Goal: Book appointment/travel/reservation

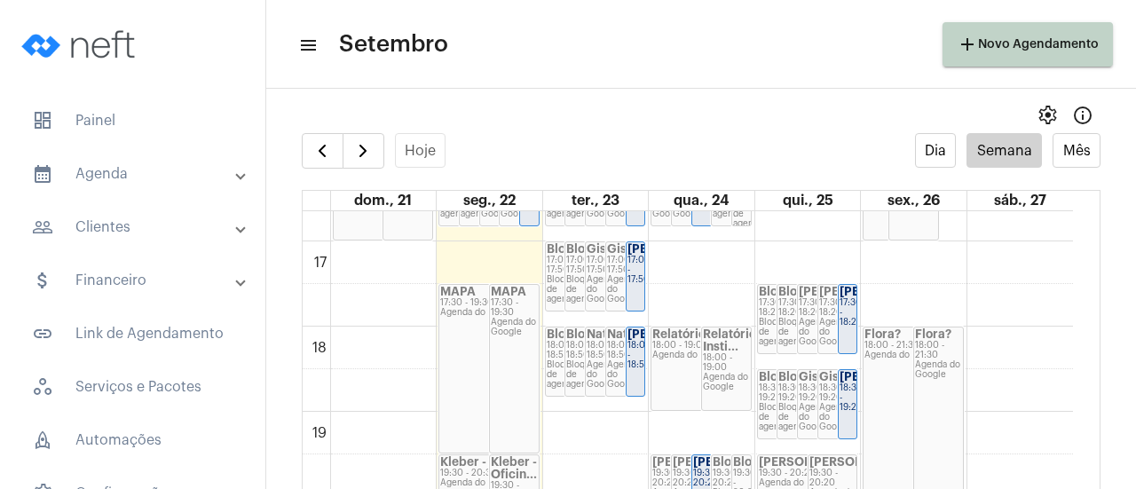
scroll to position [1457, 0]
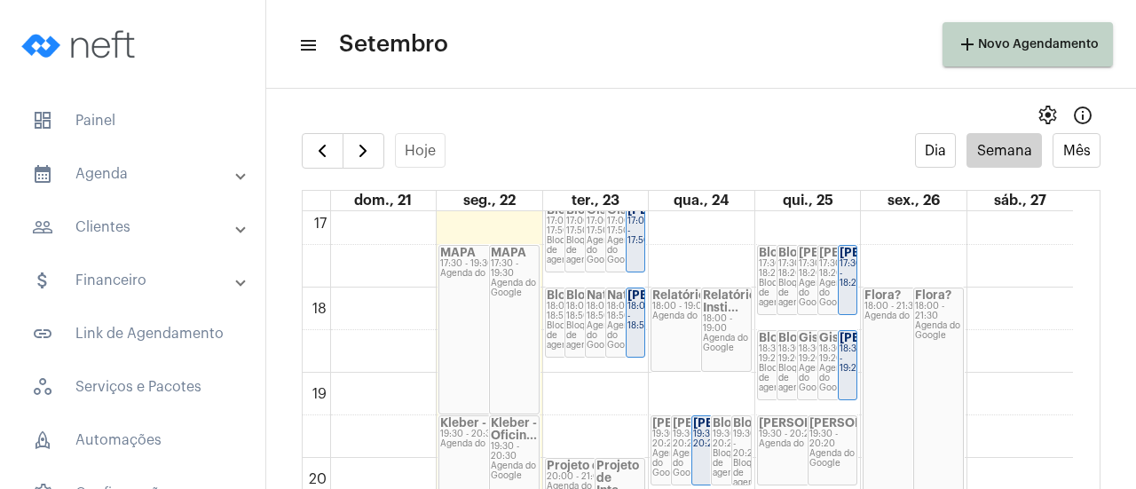
click at [837, 446] on div "19:30 - 20:20" at bounding box center [832, 440] width 47 height 20
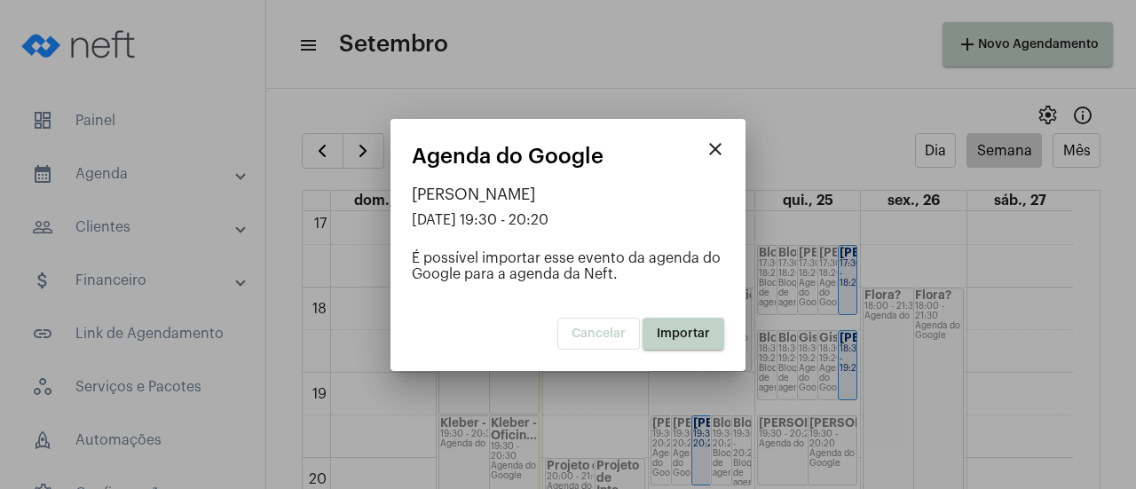
click at [685, 343] on button "Importar" at bounding box center [684, 334] width 82 height 32
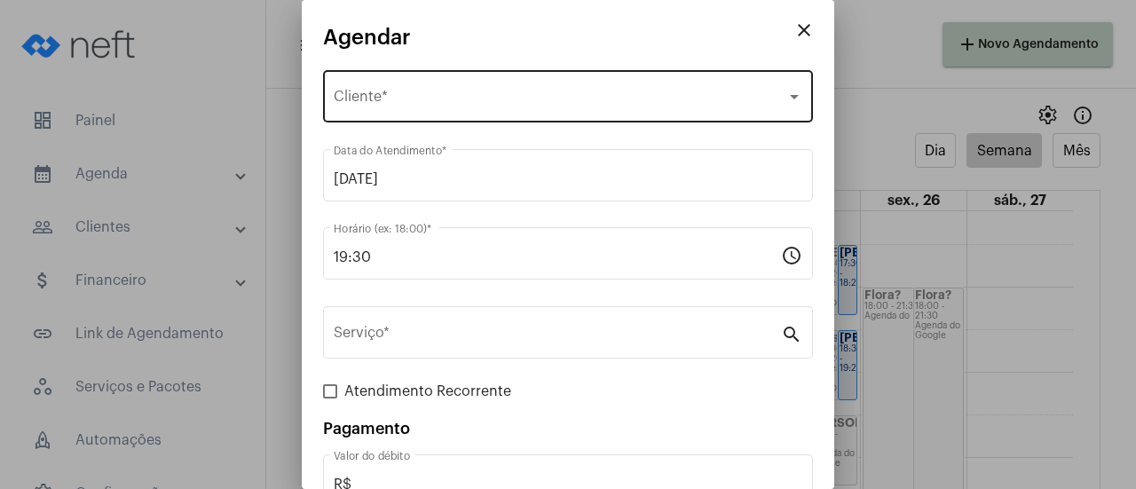
click at [557, 84] on div "Selecione o Cliente Cliente *" at bounding box center [568, 95] width 469 height 56
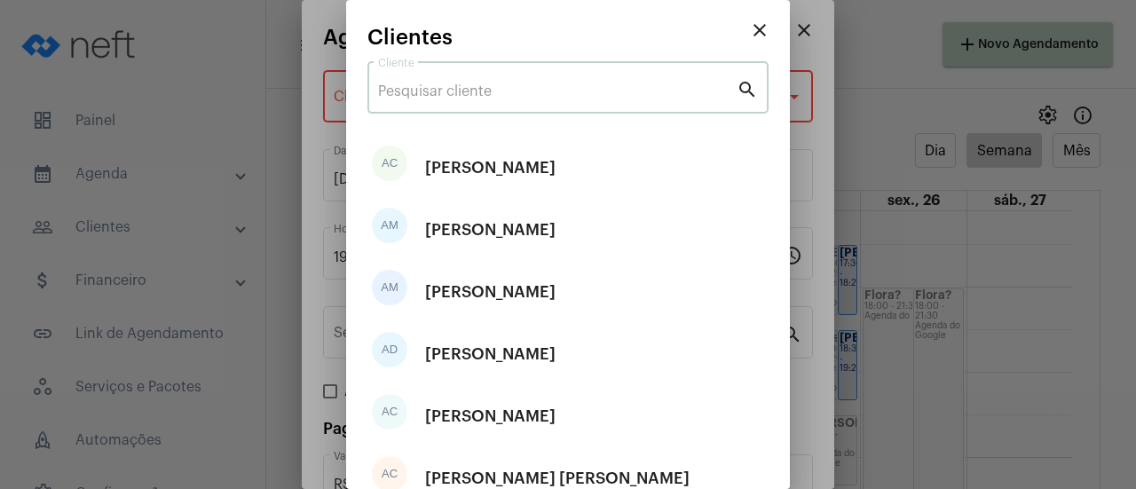
click at [531, 90] on input "Cliente" at bounding box center [557, 91] width 359 height 16
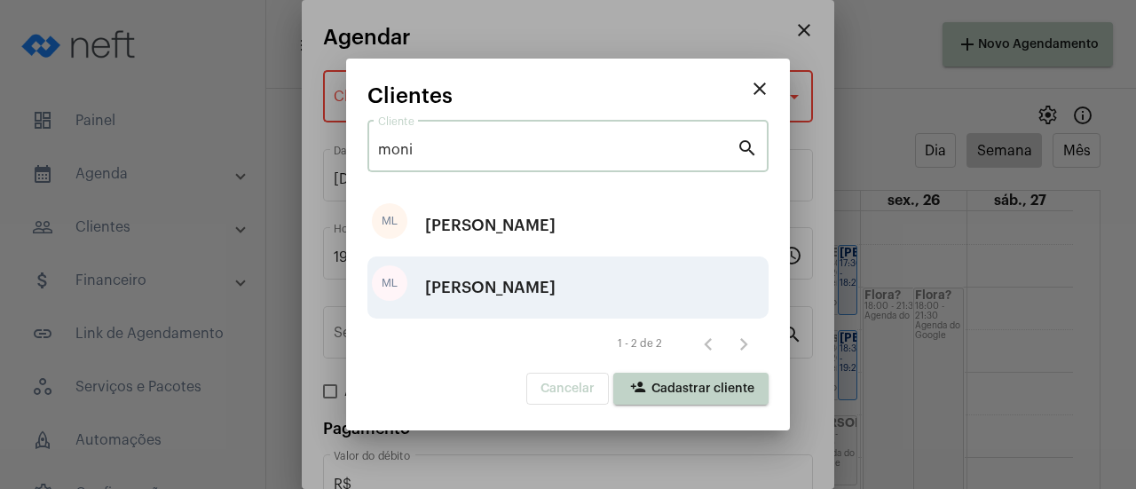
type input "moni"
click at [506, 280] on div "[PERSON_NAME]" at bounding box center [490, 287] width 130 height 53
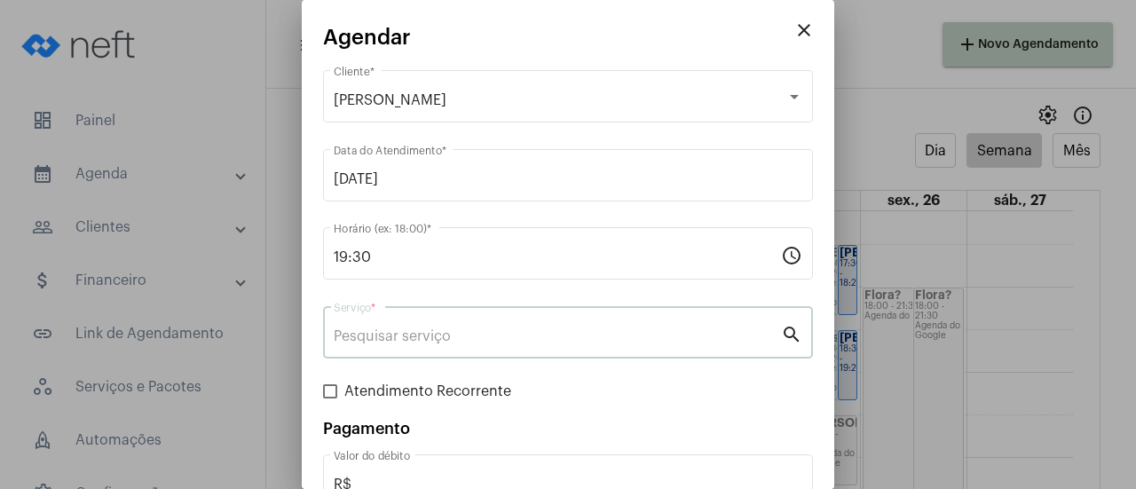
click at [446, 335] on input "Serviço *" at bounding box center [557, 336] width 447 height 16
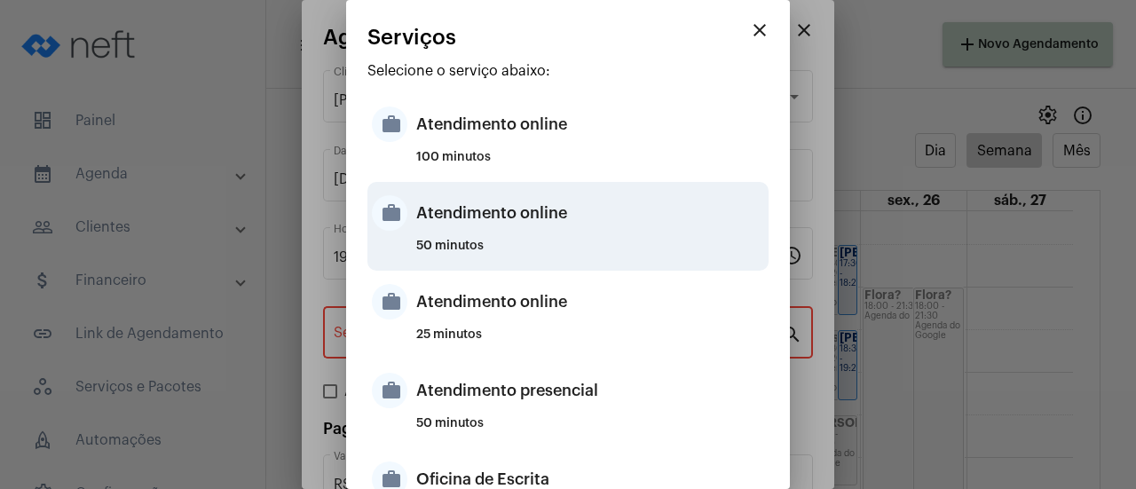
click at [515, 232] on div "Atendimento online" at bounding box center [590, 212] width 348 height 53
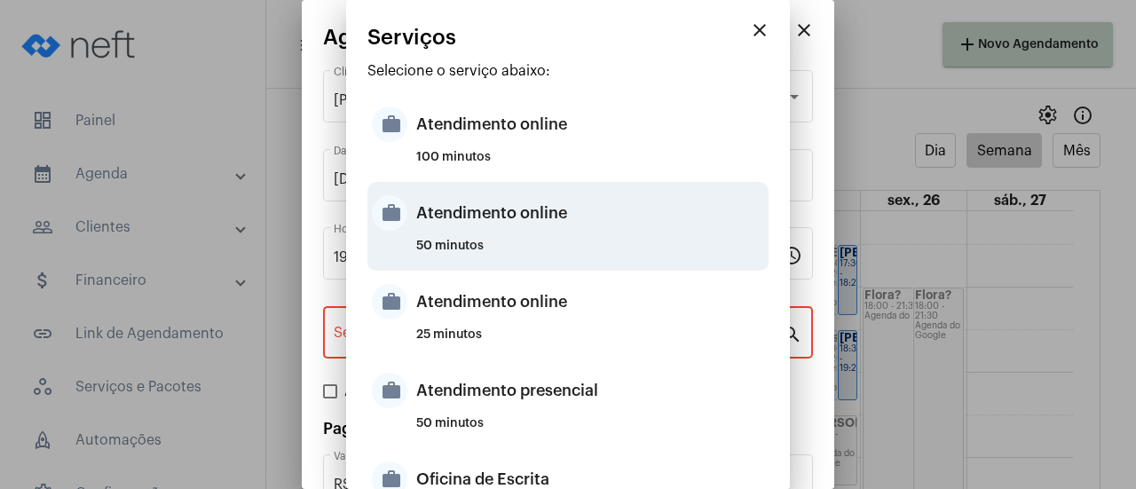
type input "Atendimento online"
type input "R$ 0"
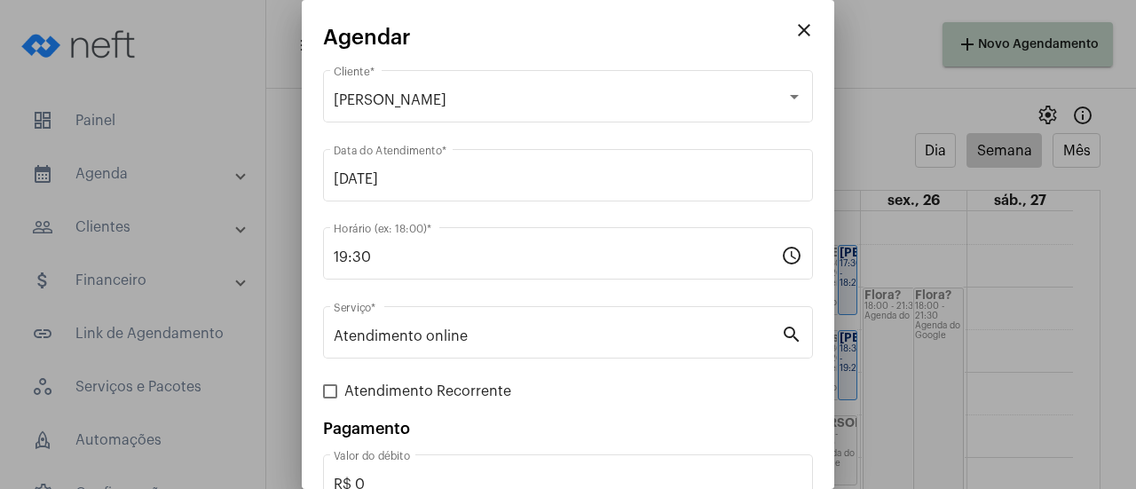
scroll to position [117, 0]
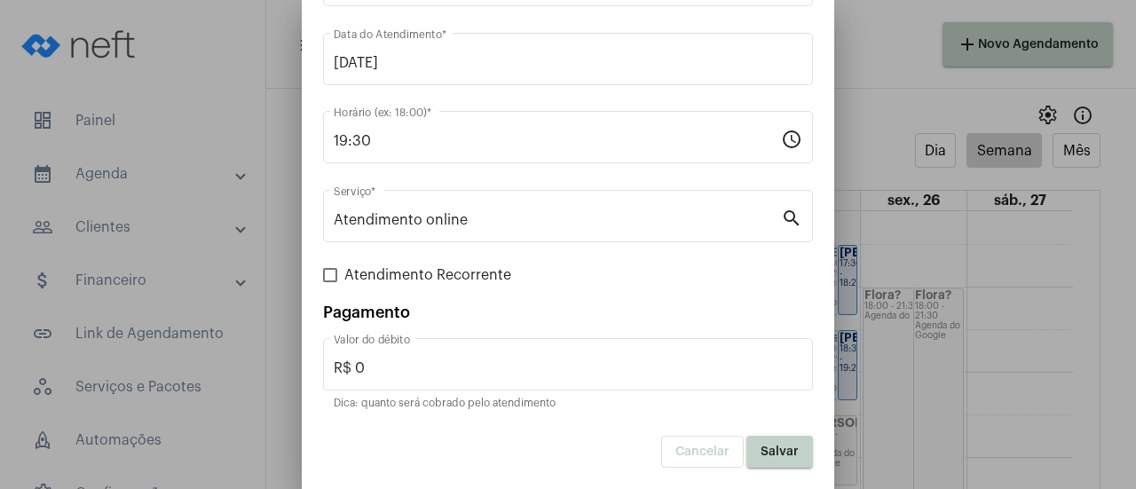
click at [781, 449] on span "Salvar" at bounding box center [780, 452] width 38 height 12
